Goal: Transaction & Acquisition: Purchase product/service

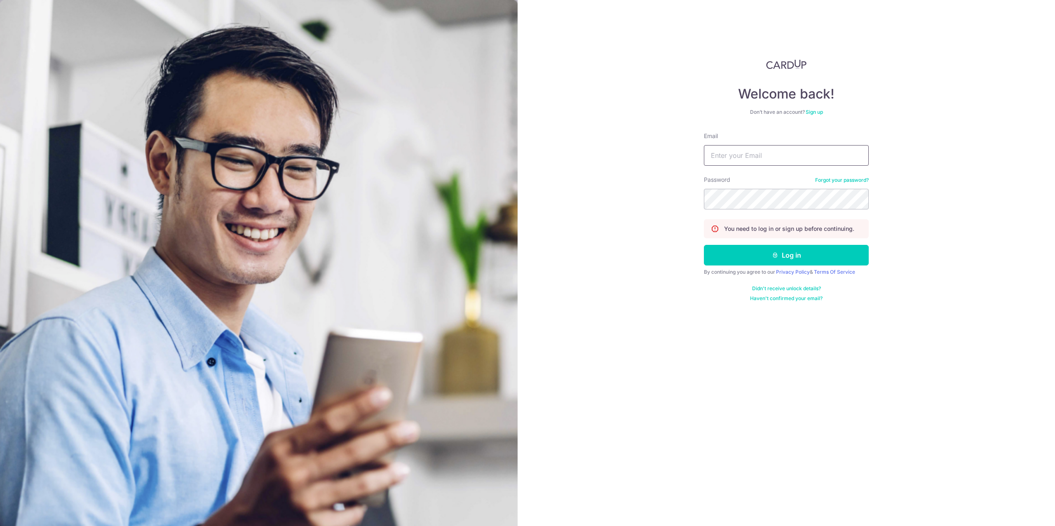
type input "mtroth61@gmail.com"
click at [803, 257] on button "Log in" at bounding box center [786, 255] width 165 height 21
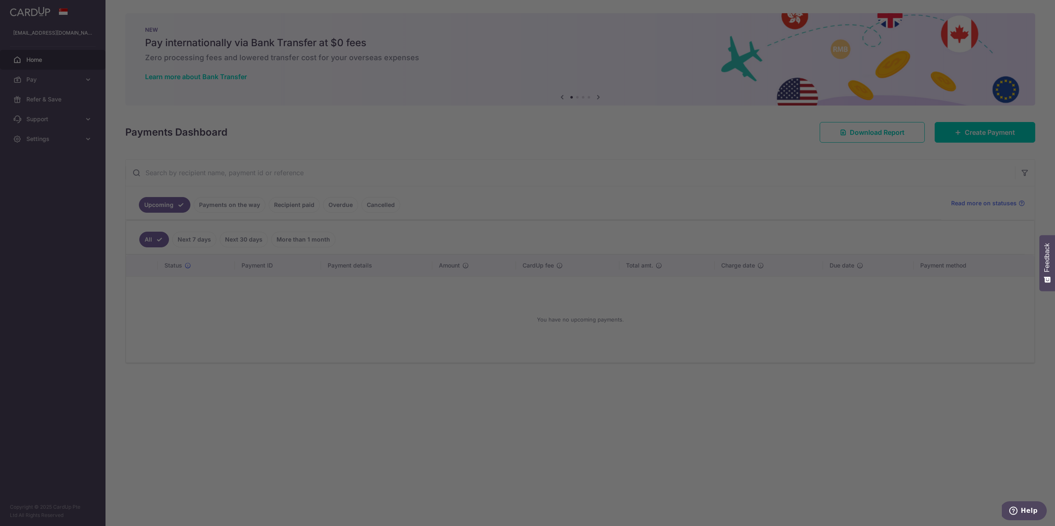
drag, startPoint x: 297, startPoint y: 346, endPoint x: 299, endPoint y: 342, distance: 4.4
click at [297, 346] on div at bounding box center [533, 265] width 1066 height 531
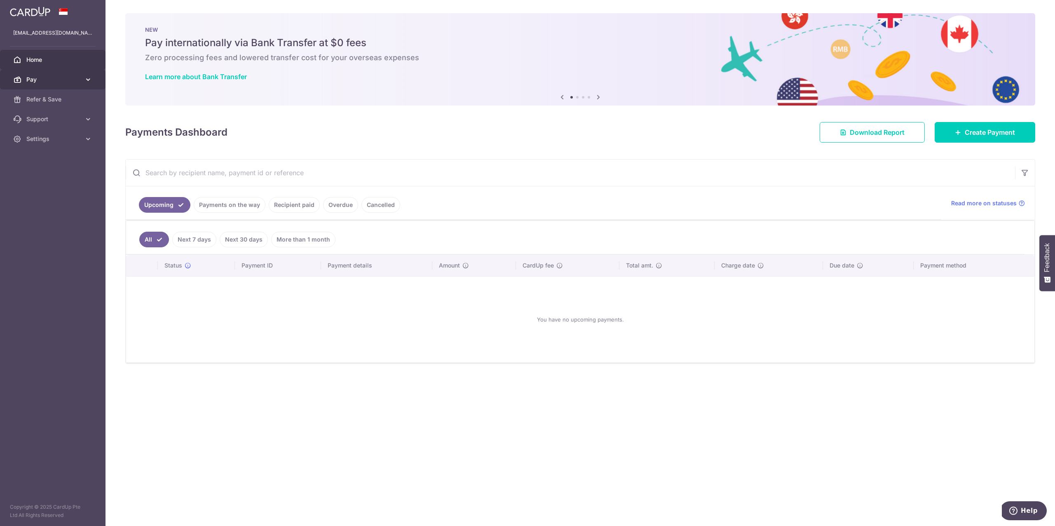
click at [67, 80] on span "Pay" at bounding box center [53, 79] width 54 height 8
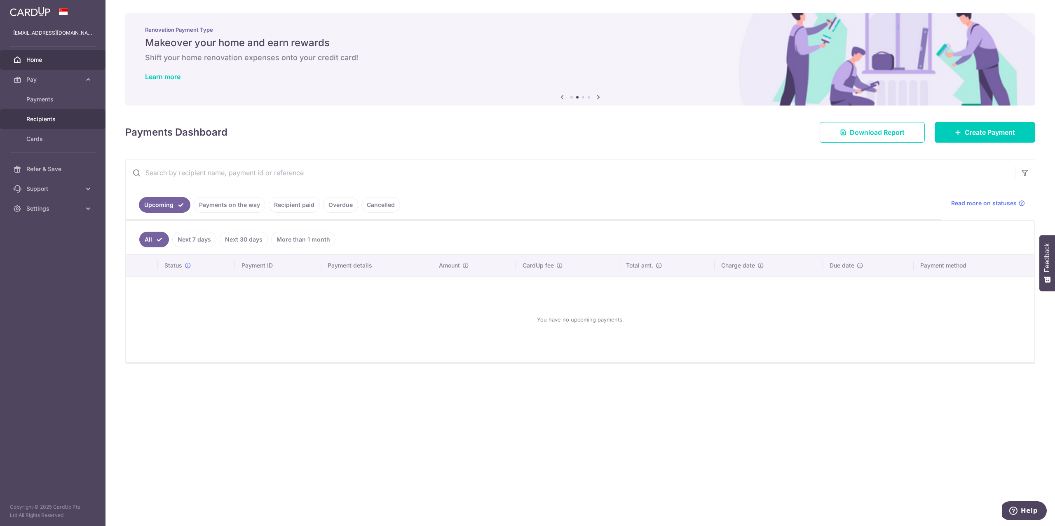
click at [64, 117] on span "Recipients" at bounding box center [53, 119] width 54 height 8
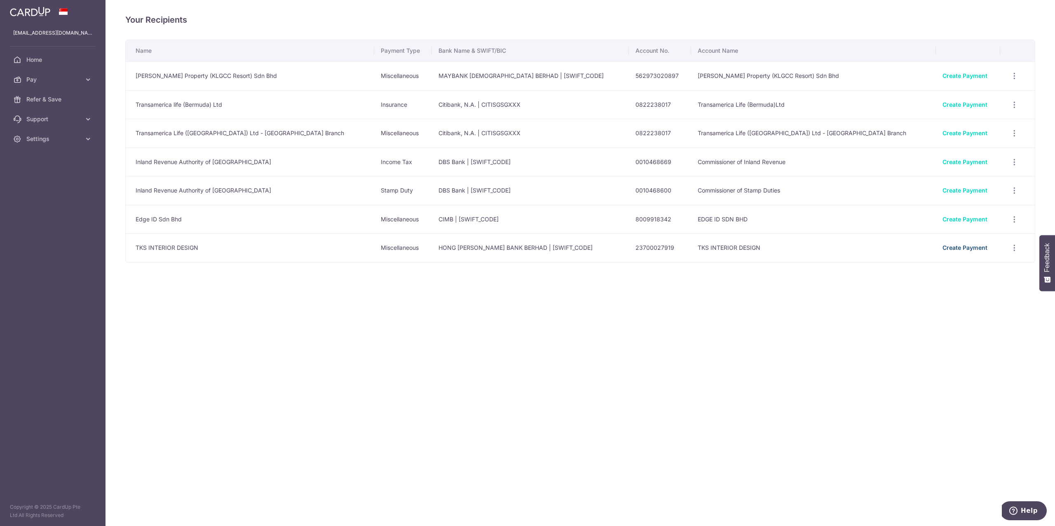
click at [942, 244] on link "Create Payment" at bounding box center [964, 247] width 45 height 7
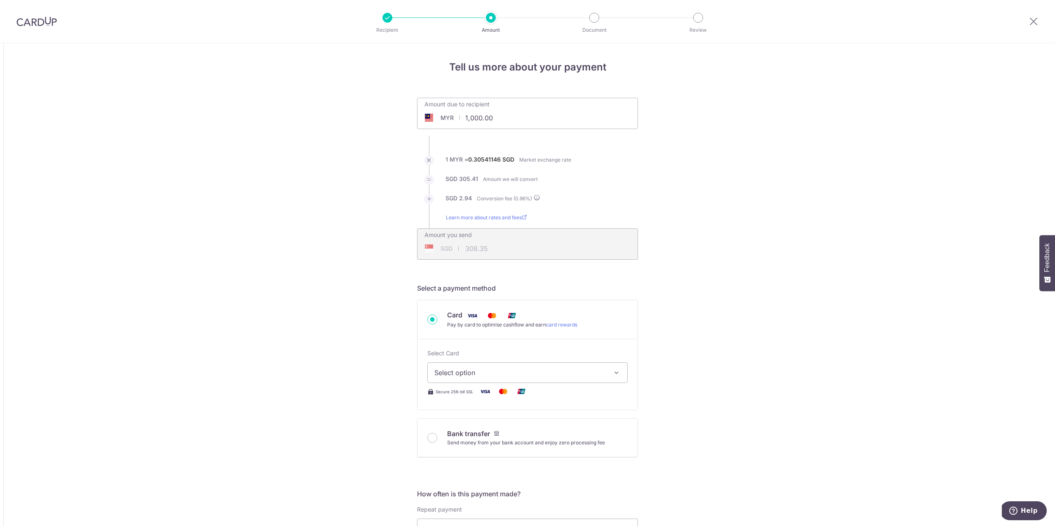
click at [499, 118] on input "1,000.00" at bounding box center [480, 117] width 127 height 19
drag, startPoint x: 505, startPoint y: 120, endPoint x: 392, endPoint y: 102, distance: 114.3
click at [384, 103] on div "Tell us more about your payment Amount due to recipient MYR 1,000.00 1000 1 MYR…" at bounding box center [527, 529] width 1055 height 972
type input "8,500.00"
type input "2,620.78"
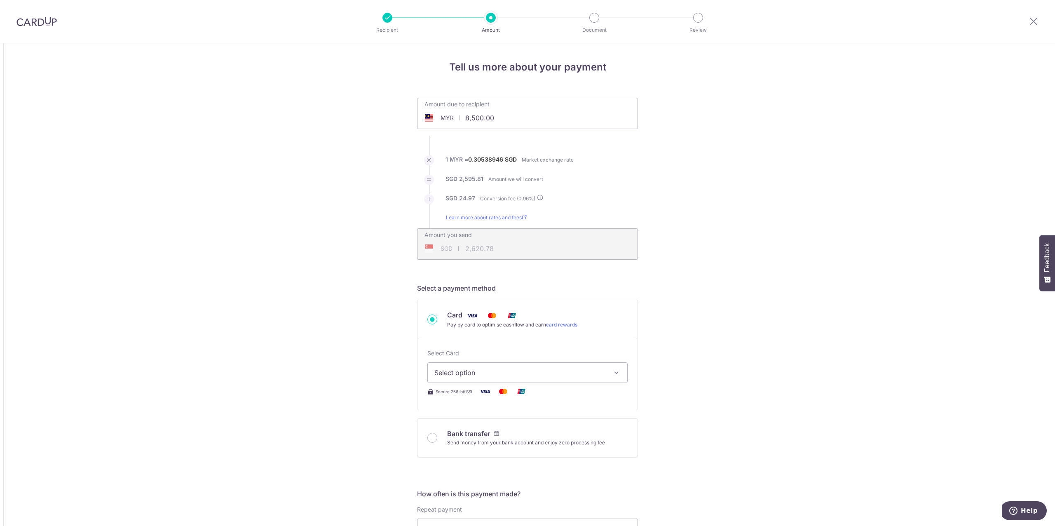
click at [783, 281] on div "Tell us more about your payment Amount due to recipient MYR 8,500.00 8500 1 MYR…" at bounding box center [527, 529] width 1055 height 972
click at [541, 248] on div "Amount you send SGD 2,620.78 2620.78" at bounding box center [527, 243] width 221 height 31
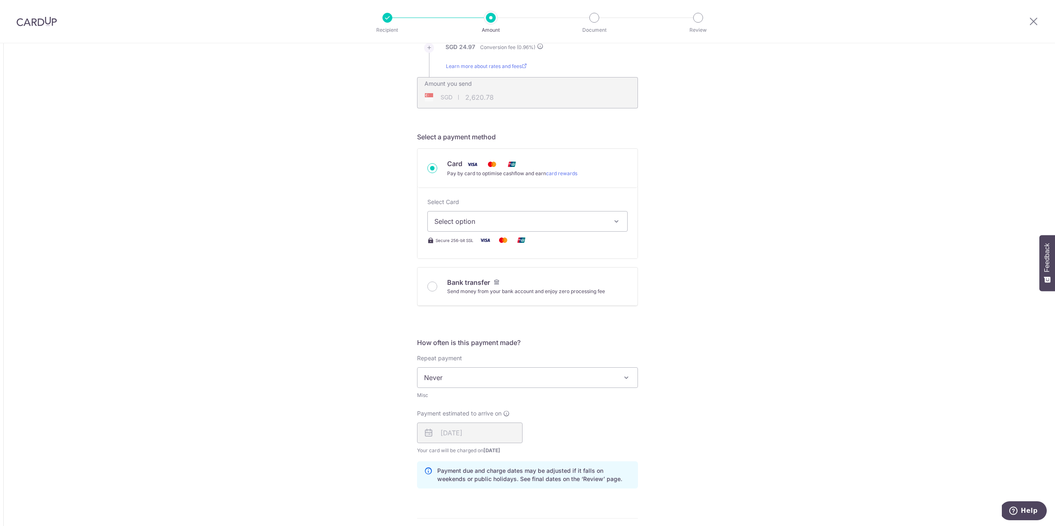
scroll to position [152, 0]
click at [465, 219] on span "Select option" at bounding box center [519, 220] width 171 height 10
click at [485, 277] on span "**** 6759" at bounding box center [469, 278] width 31 height 10
type input "8,500.00"
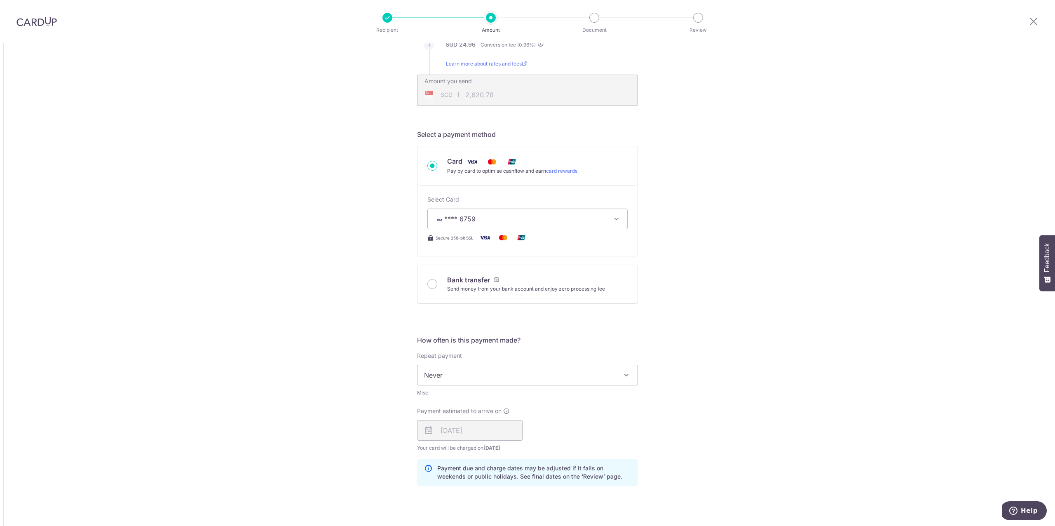
type input "2,620.83"
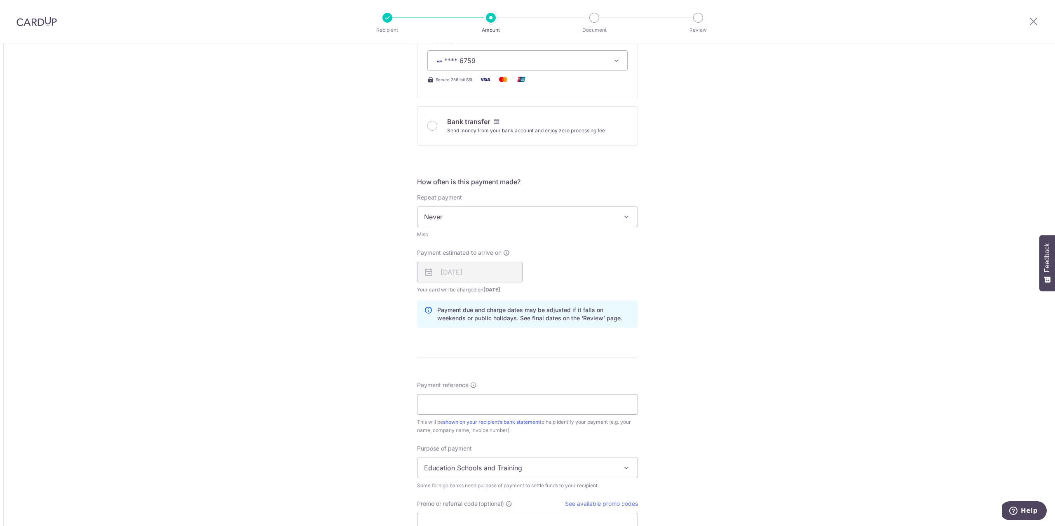
scroll to position [313, 0]
click at [508, 66] on button "**** 6759" at bounding box center [527, 59] width 200 height 21
click at [489, 136] on span "**** 1594" at bounding box center [527, 138] width 186 height 10
type input "8,500.00"
type input "2,620.95"
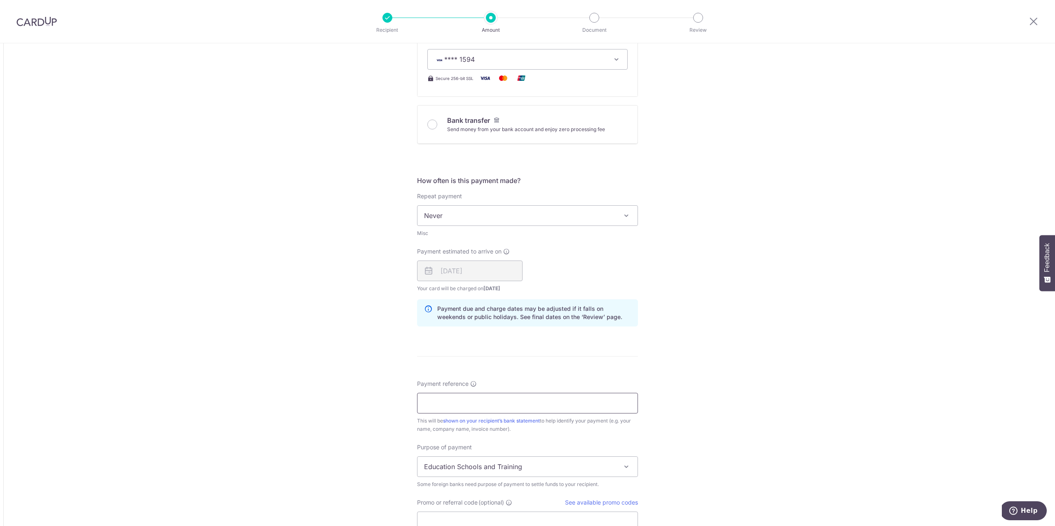
click at [452, 402] on input "Payment reference" at bounding box center [527, 403] width 221 height 21
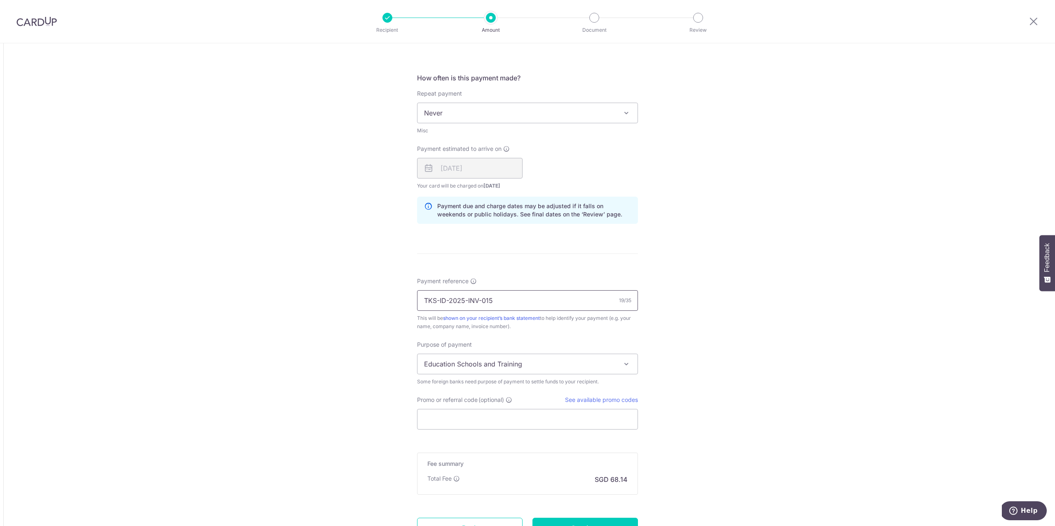
scroll to position [419, 0]
type input "TKS-ID-2025-INV-015"
click at [626, 359] on span at bounding box center [626, 361] width 10 height 10
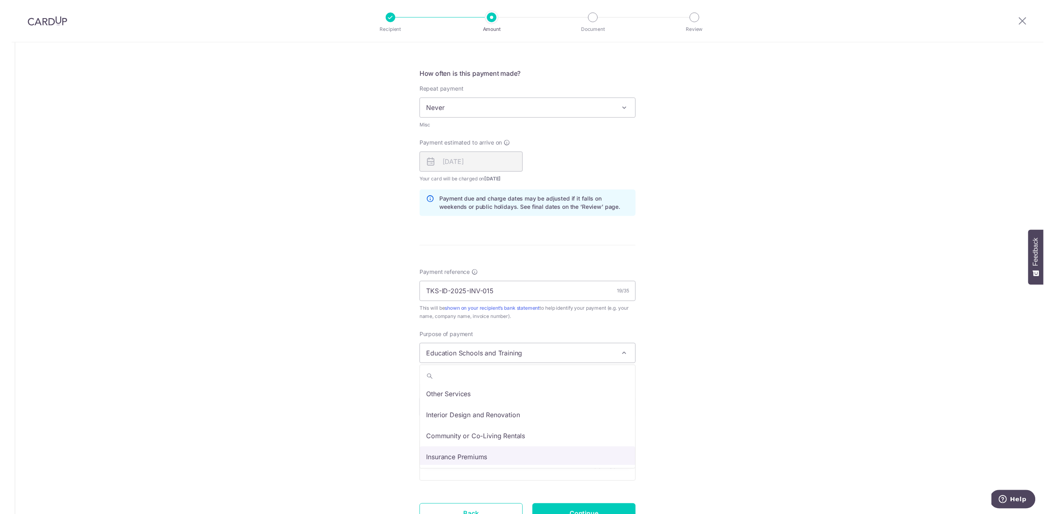
scroll to position [66, 0]
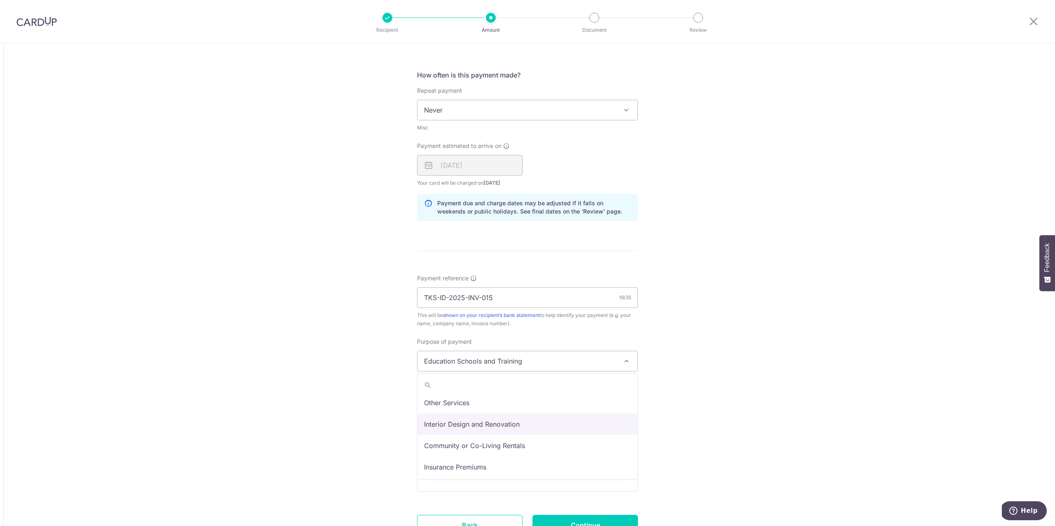
select select "Interior Design and Renovation"
click at [486, 420] on input "Promo or referral code (optional)" at bounding box center [527, 416] width 221 height 21
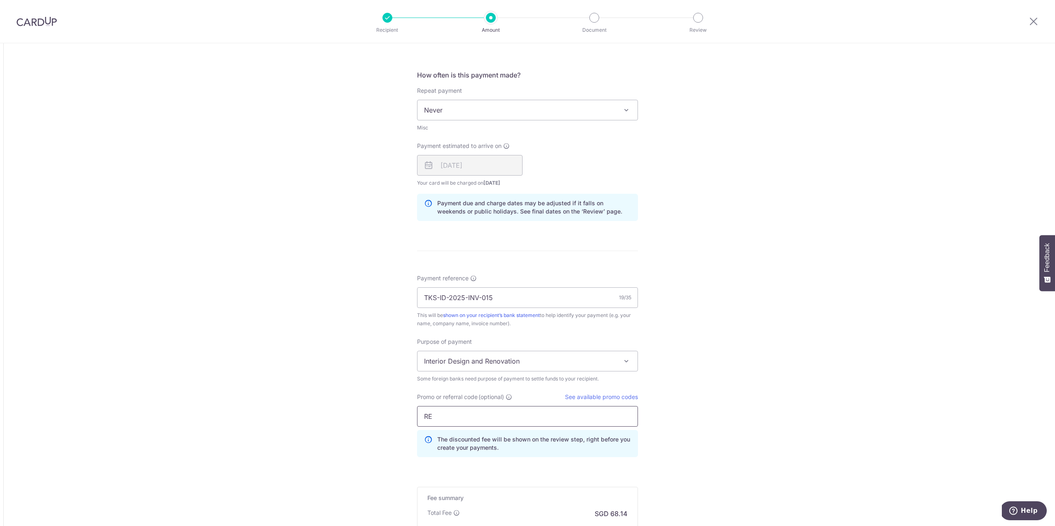
type input "R"
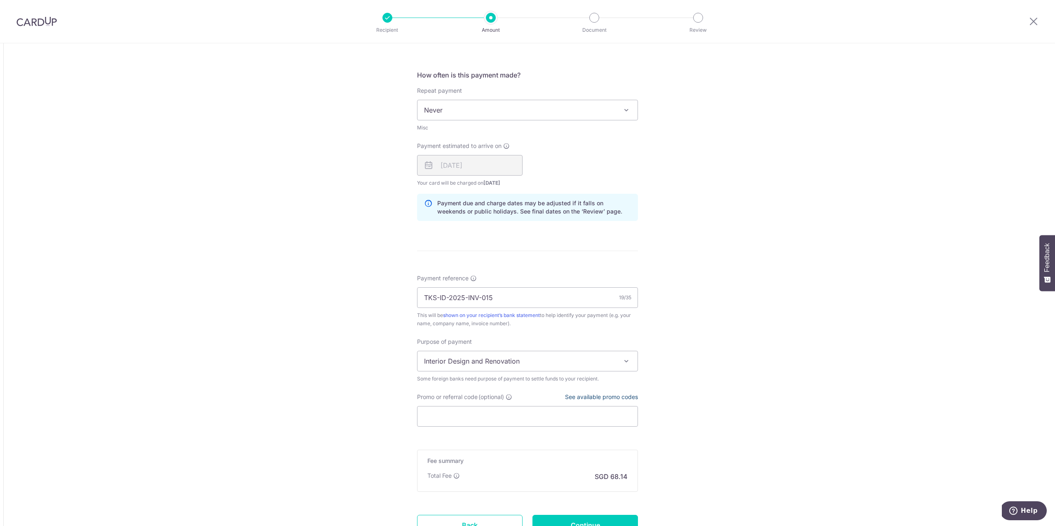
click at [583, 396] on link "See available promo codes" at bounding box center [601, 396] width 73 height 7
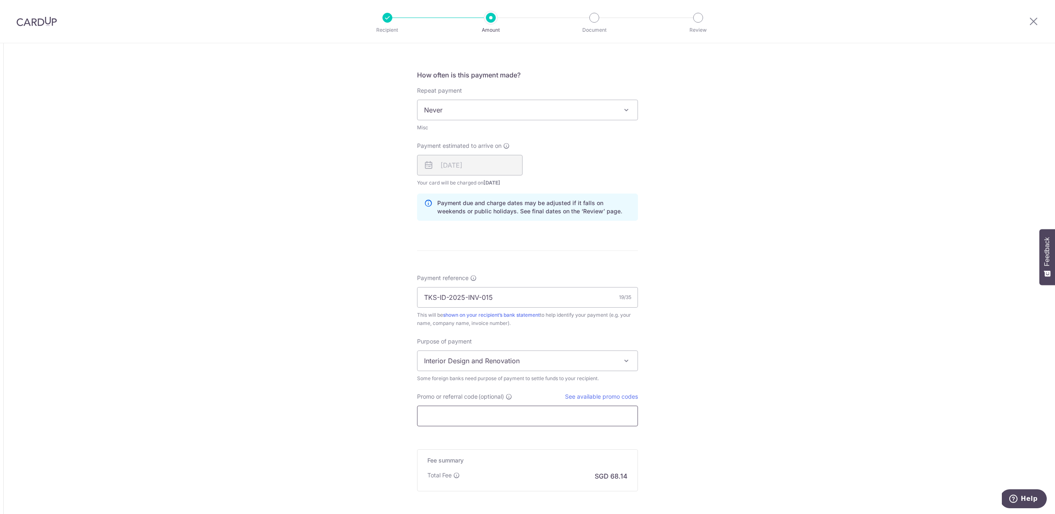
click at [487, 419] on input "Promo or referral code (optional)" at bounding box center [527, 416] width 221 height 21
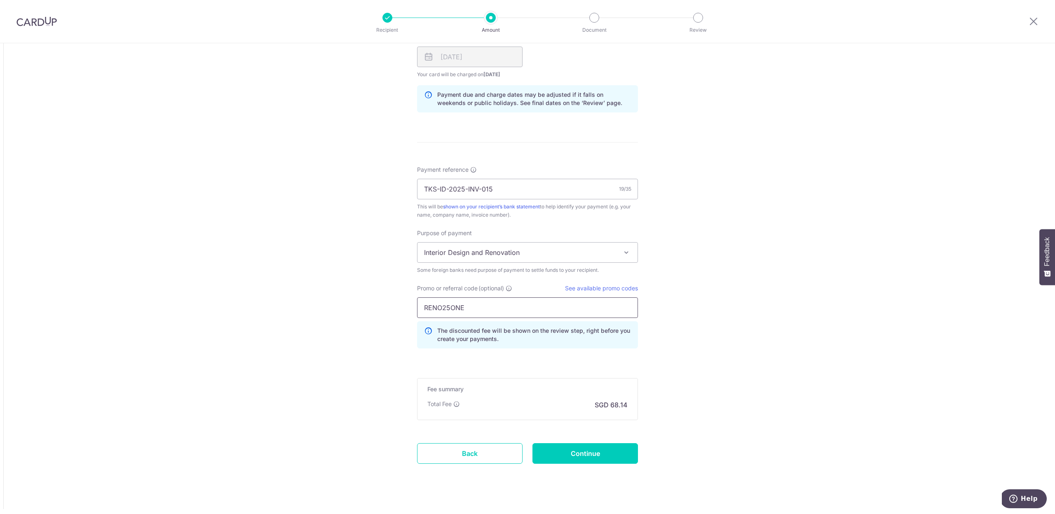
scroll to position [539, 0]
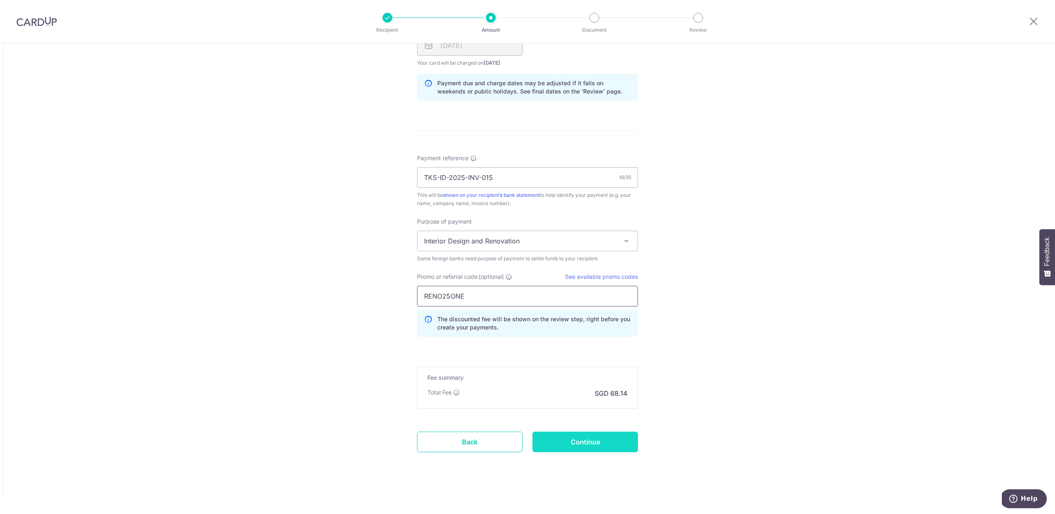
type input "RENO25ONE"
click at [574, 440] on input "Continue" at bounding box center [584, 442] width 105 height 21
type input "Create Schedule"
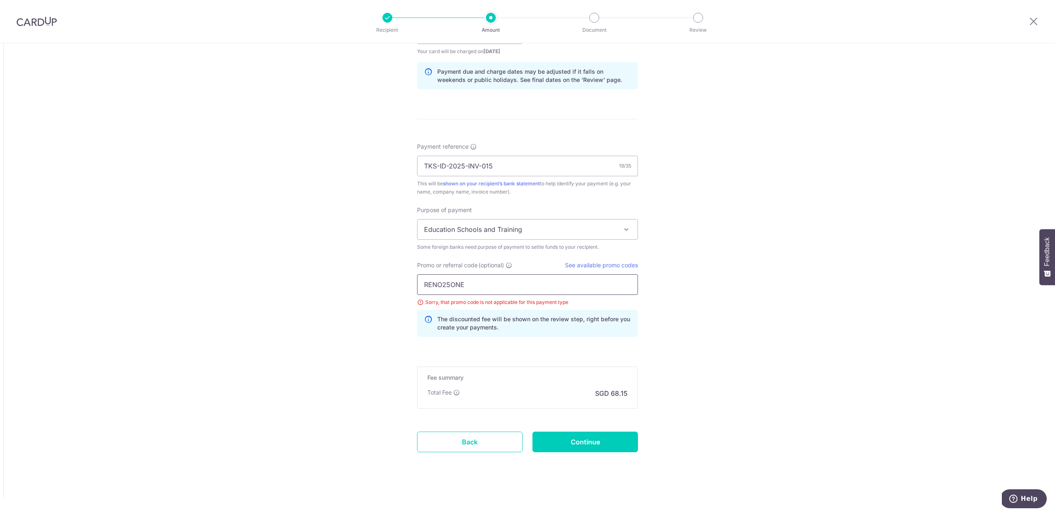
drag, startPoint x: 525, startPoint y: 280, endPoint x: 224, endPoint y: 252, distance: 302.5
click at [226, 252] on div "Tell us more about your payment Amount due to recipient MYR 8,500.00 8500 1 MYR…" at bounding box center [527, 3] width 1055 height 1021
drag, startPoint x: 477, startPoint y: 280, endPoint x: 481, endPoint y: 291, distance: 12.3
click at [482, 291] on input "RENO25ONE" at bounding box center [527, 284] width 221 height 21
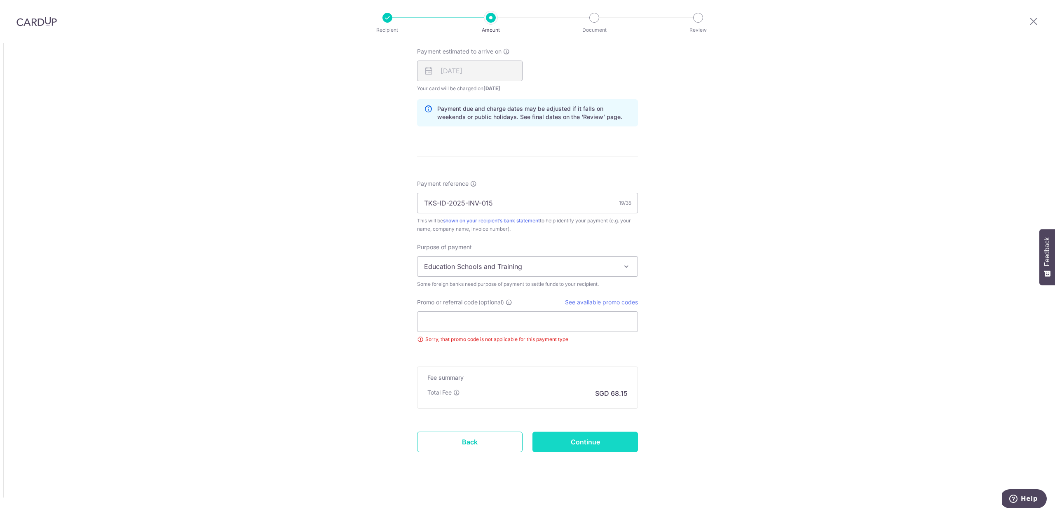
click at [606, 440] on input "Continue" at bounding box center [584, 442] width 105 height 21
type input "Update Schedule"
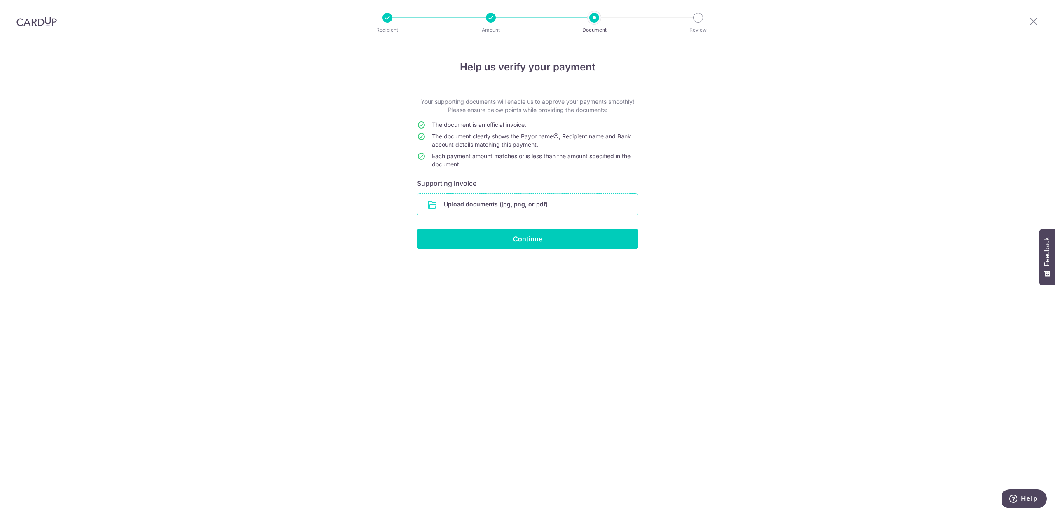
click at [452, 203] on input "file" at bounding box center [527, 204] width 220 height 21
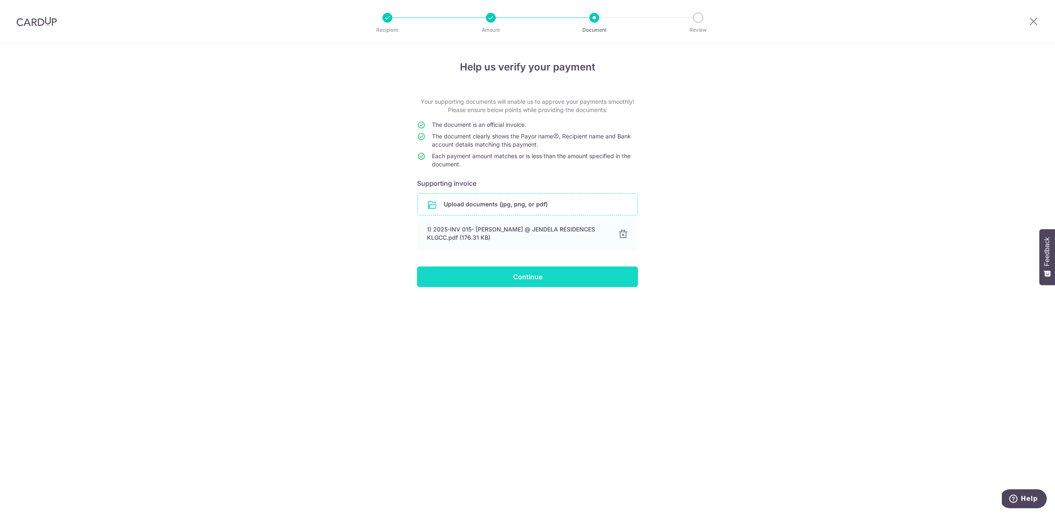
click at [536, 276] on input "Continue" at bounding box center [527, 277] width 221 height 21
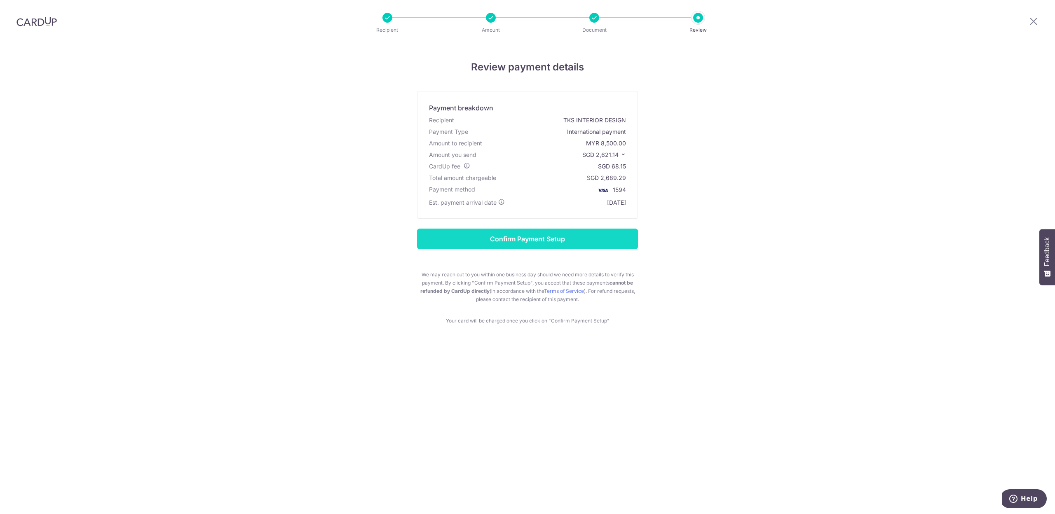
click at [512, 240] on input "Confirm Payment Setup" at bounding box center [527, 239] width 221 height 21
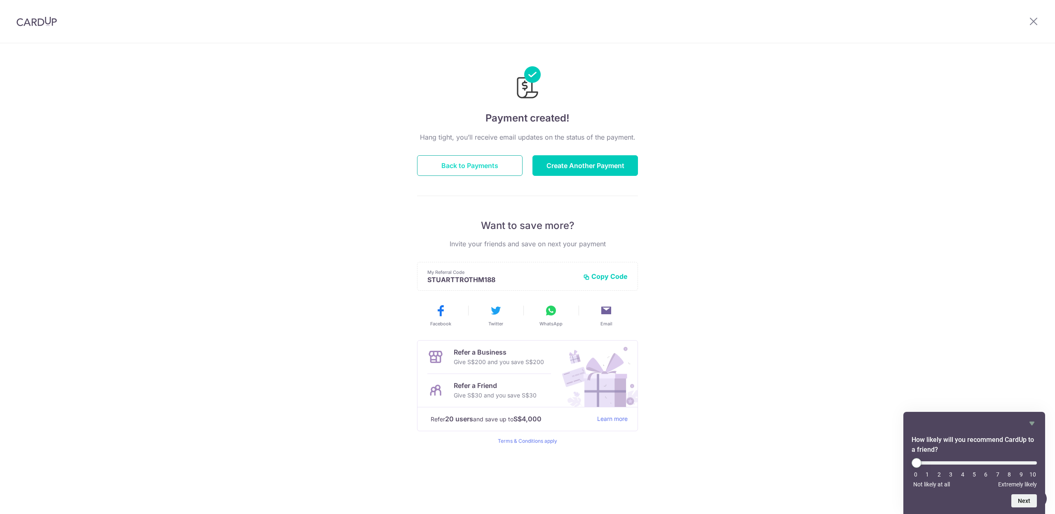
click at [457, 166] on button "Back to Payments" at bounding box center [469, 165] width 105 height 21
